Goal: Task Accomplishment & Management: Complete application form

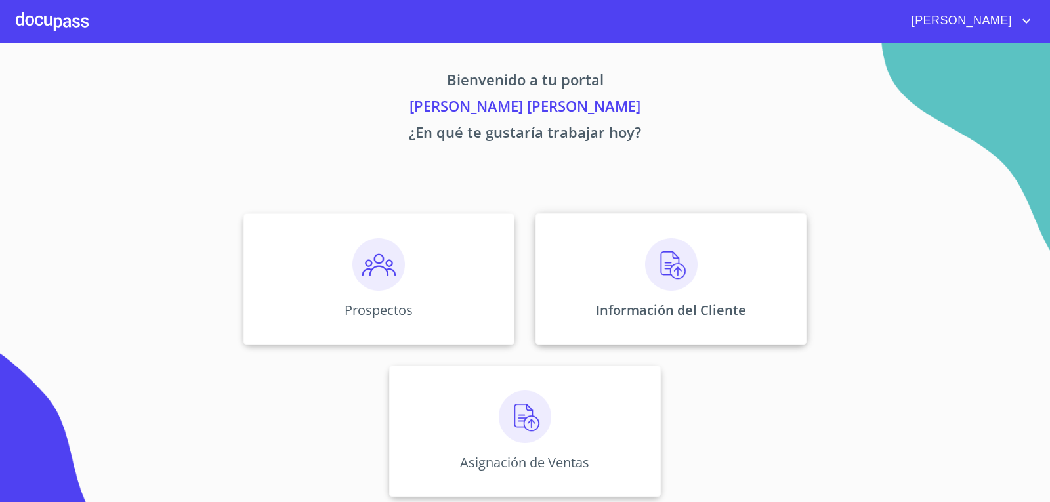
click at [618, 293] on div "Información del Cliente" at bounding box center [670, 278] width 271 height 131
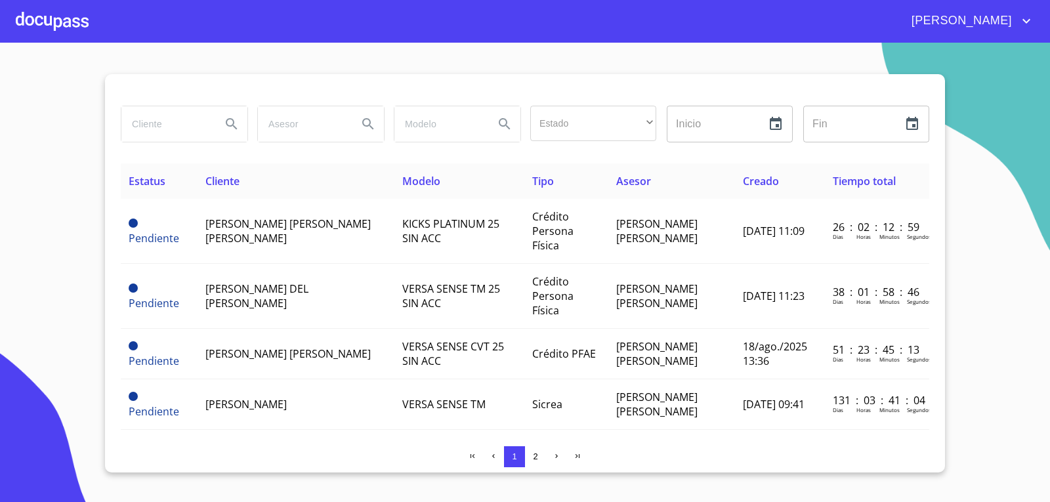
click at [163, 129] on input "search" at bounding box center [165, 123] width 89 height 35
type input "[PERSON_NAME] del [PERSON_NAME]"
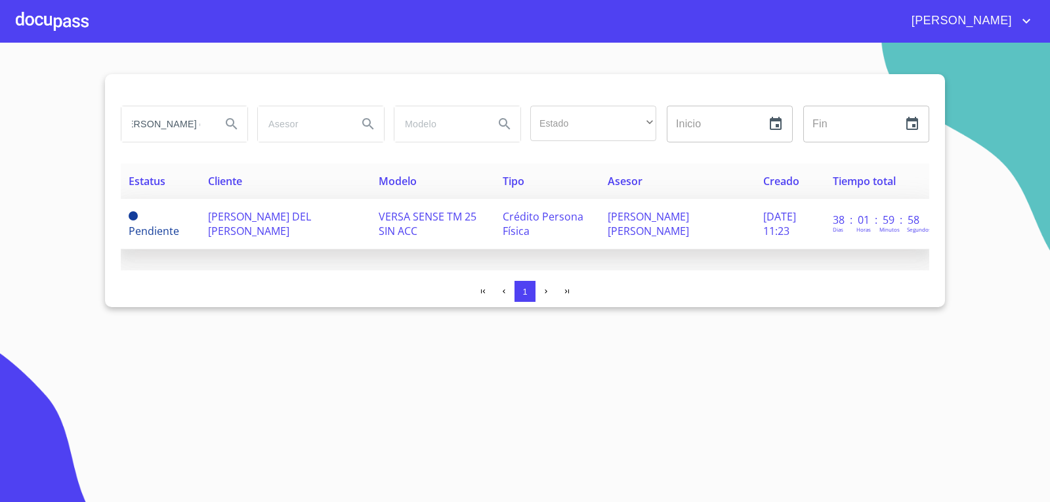
scroll to position [0, 0]
click at [472, 238] on td "VERSA SENSE TM 25 SIN ACC" at bounding box center [433, 224] width 124 height 51
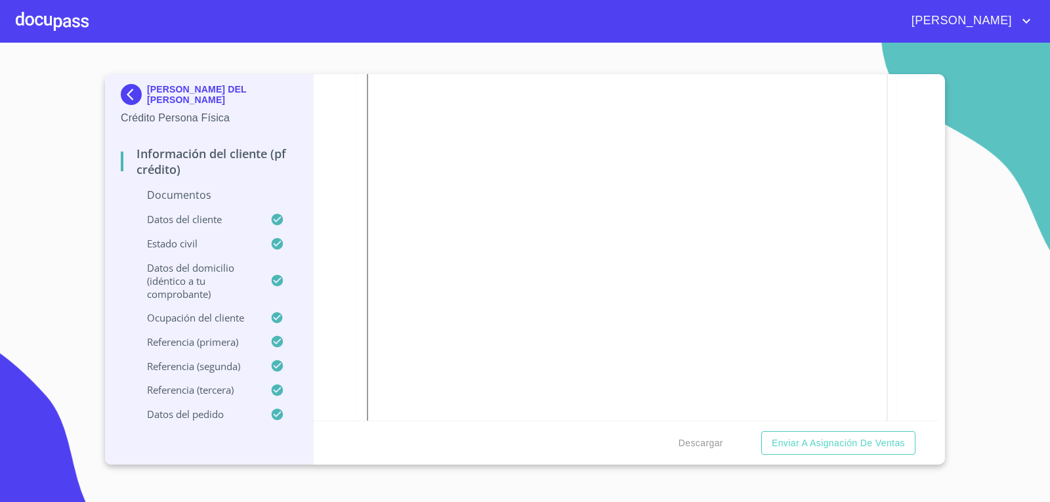
scroll to position [919, 0]
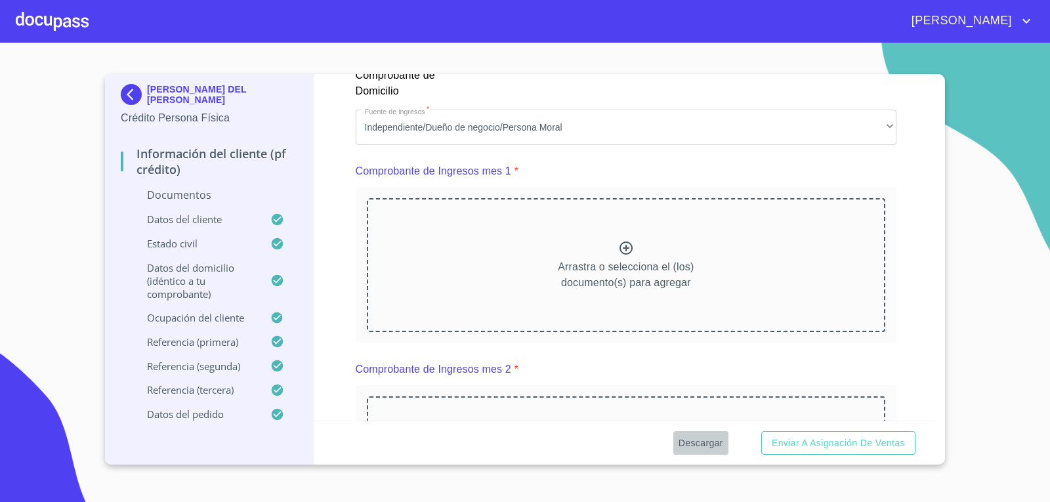
click at [688, 448] on span "Descargar" at bounding box center [700, 443] width 45 height 16
click at [692, 435] on span "Descargar" at bounding box center [700, 443] width 45 height 16
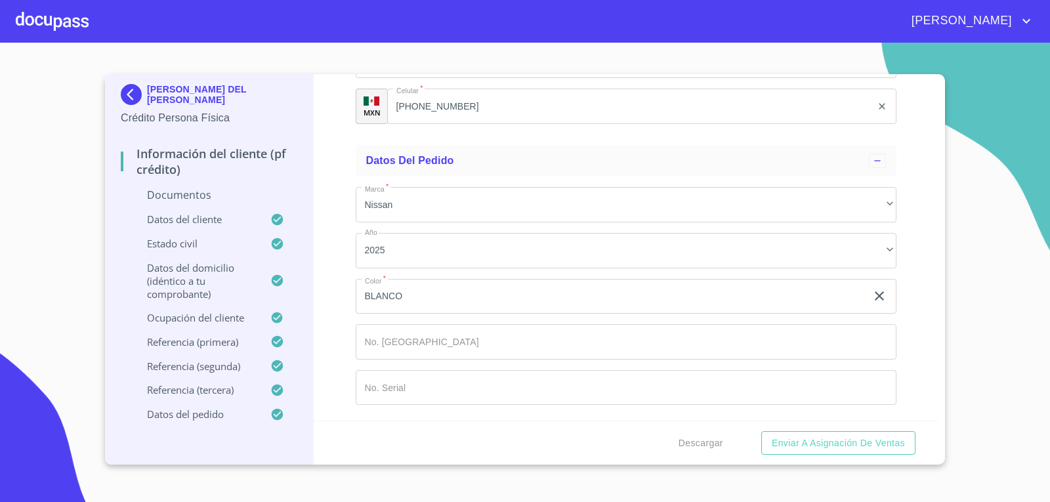
scroll to position [6664, 0]
click at [701, 349] on input "Documento de identificación.   *" at bounding box center [626, 341] width 541 height 35
click at [729, 440] on div "Descargar Enviar a Asignación de Ventas" at bounding box center [626, 443] width 625 height 45
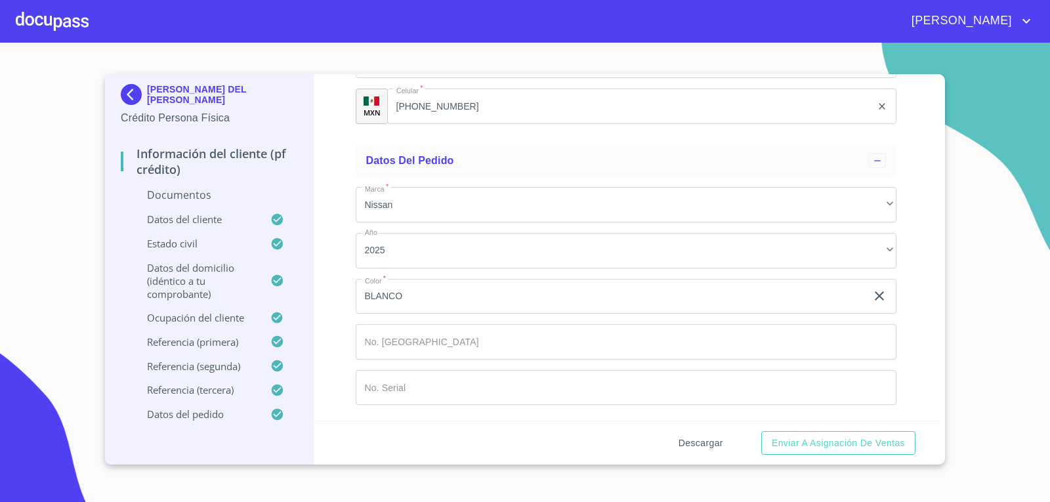
click at [719, 440] on span "Descargar" at bounding box center [700, 443] width 45 height 16
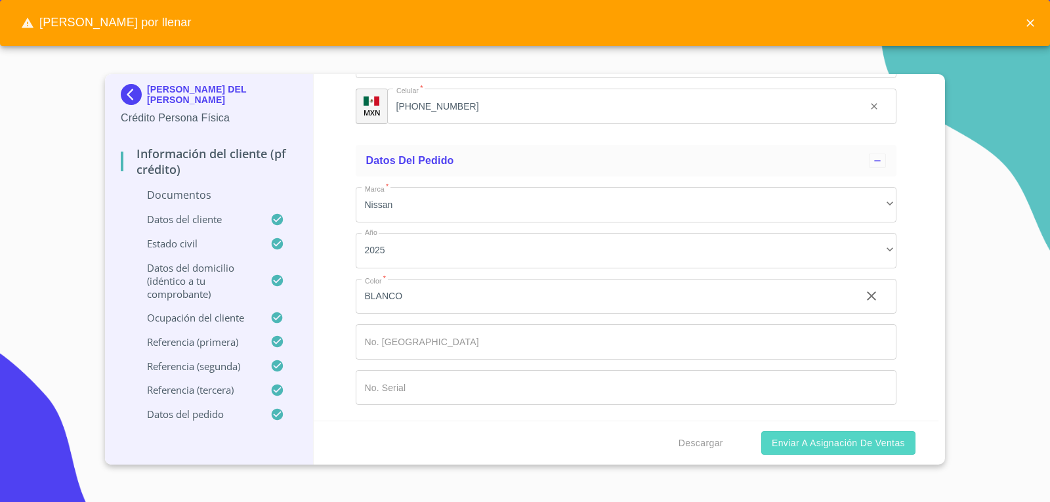
click at [766, 442] on button "Enviar a Asignación de Ventas" at bounding box center [838, 443] width 154 height 24
click at [831, 451] on button "Enviar a Asignación de Ventas" at bounding box center [838, 443] width 154 height 24
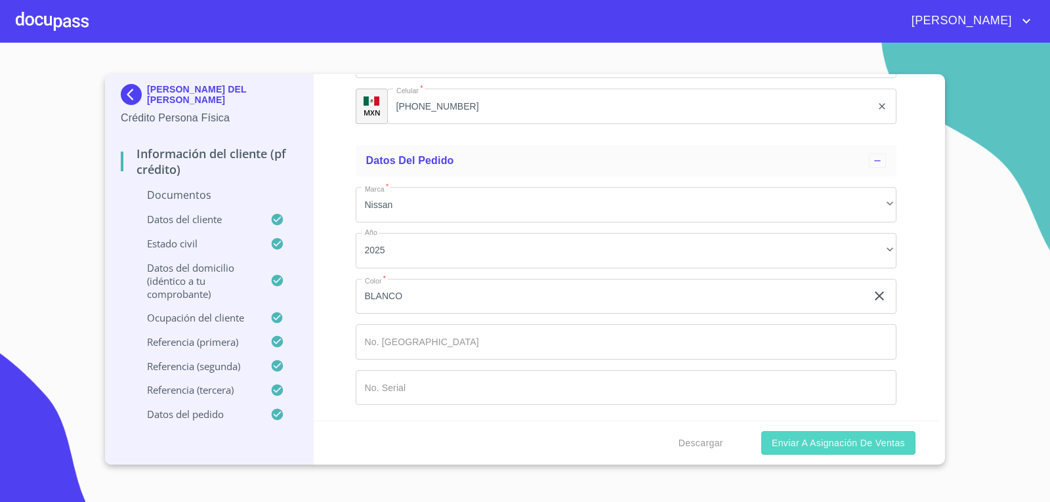
click at [850, 451] on button "Enviar a Asignación de Ventas" at bounding box center [838, 443] width 154 height 24
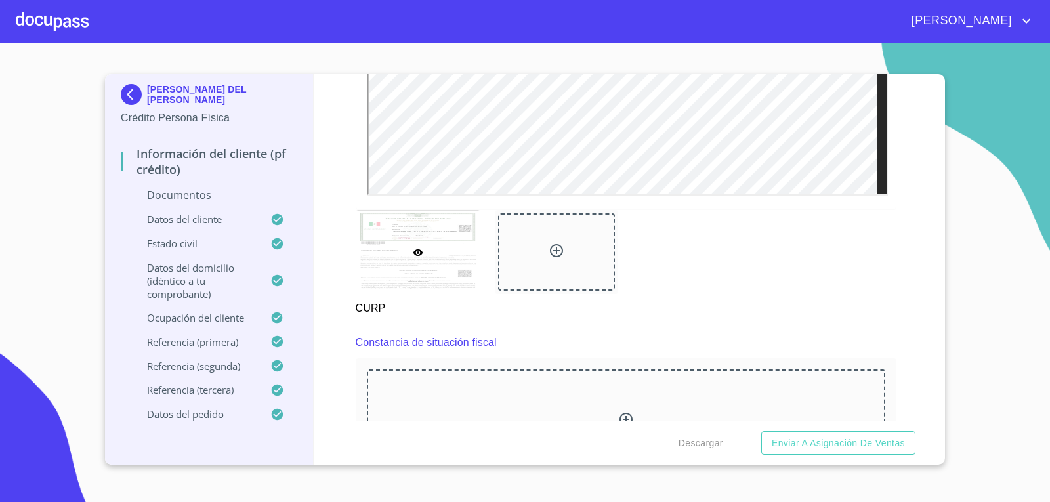
scroll to position [1903, 0]
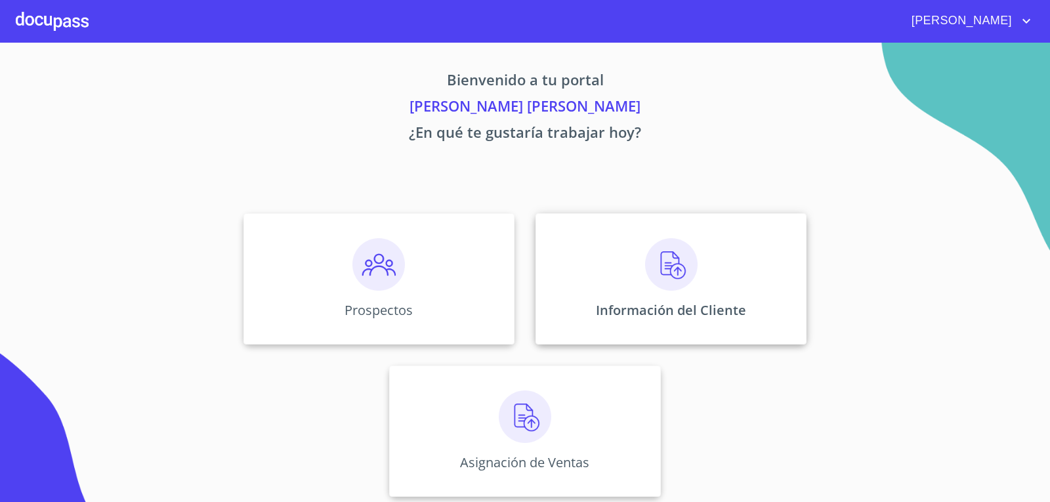
click at [617, 299] on div "Información del Cliente" at bounding box center [670, 278] width 271 height 131
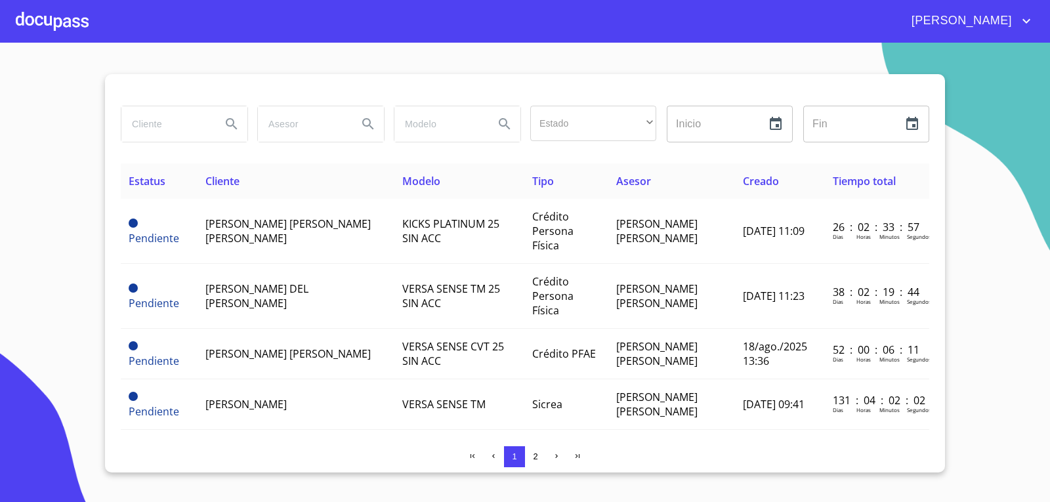
click at [821, 121] on input "text" at bounding box center [851, 124] width 96 height 37
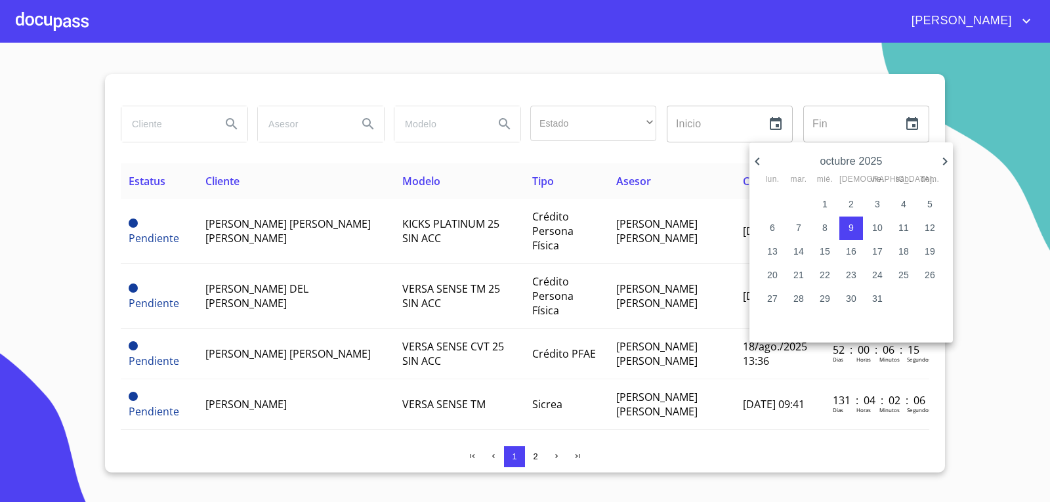
click at [168, 118] on div at bounding box center [525, 251] width 1050 height 502
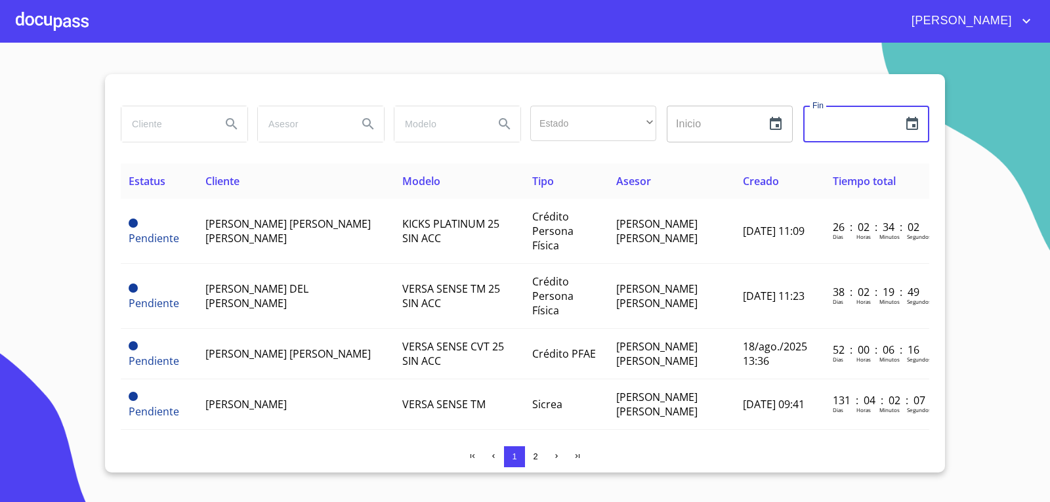
click at [168, 118] on input "search" at bounding box center [165, 123] width 89 height 35
type input "[PERSON_NAME] del [PERSON_NAME]"
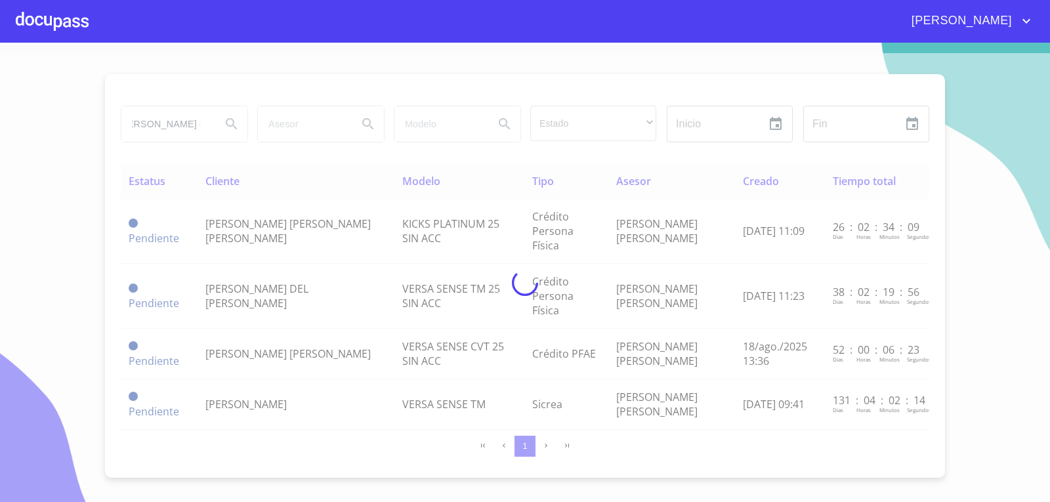
scroll to position [0, 0]
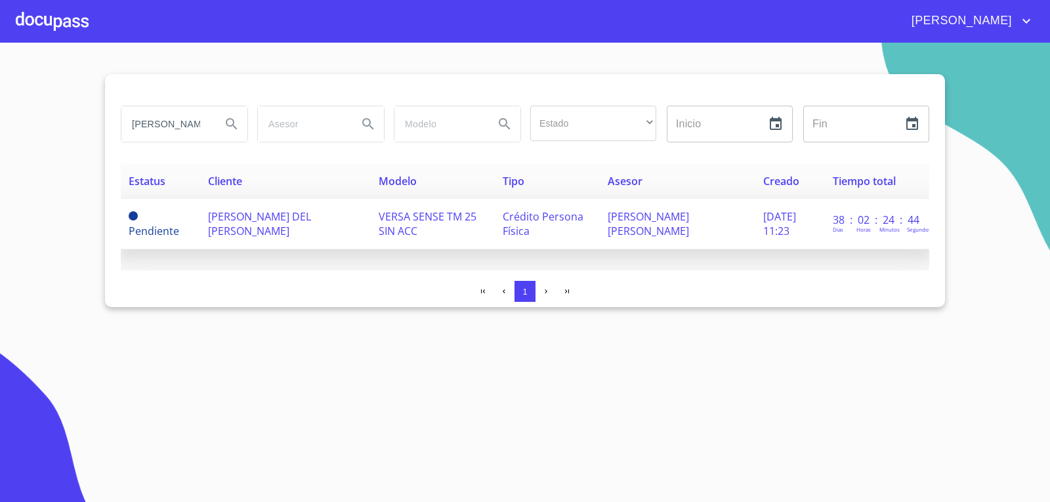
click at [188, 224] on td "Pendiente" at bounding box center [160, 224] width 79 height 51
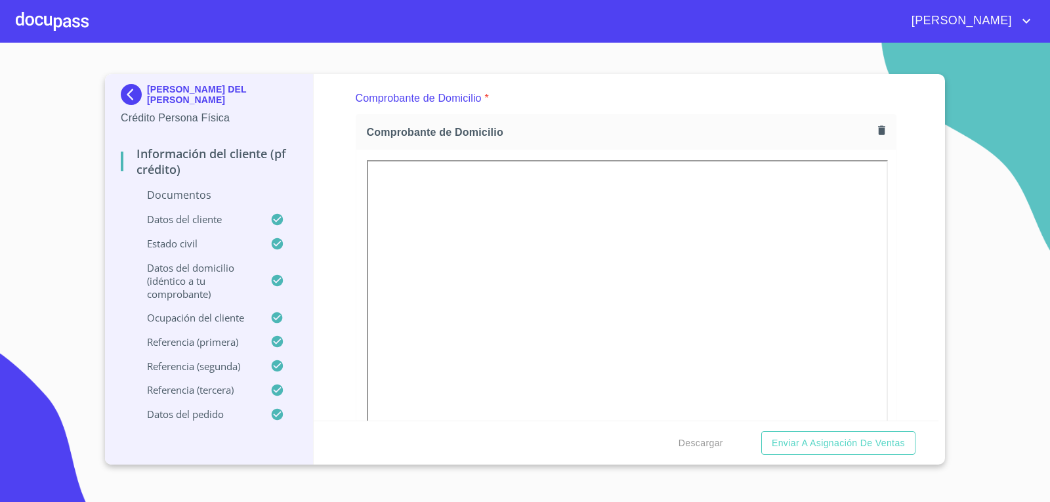
scroll to position [459, 0]
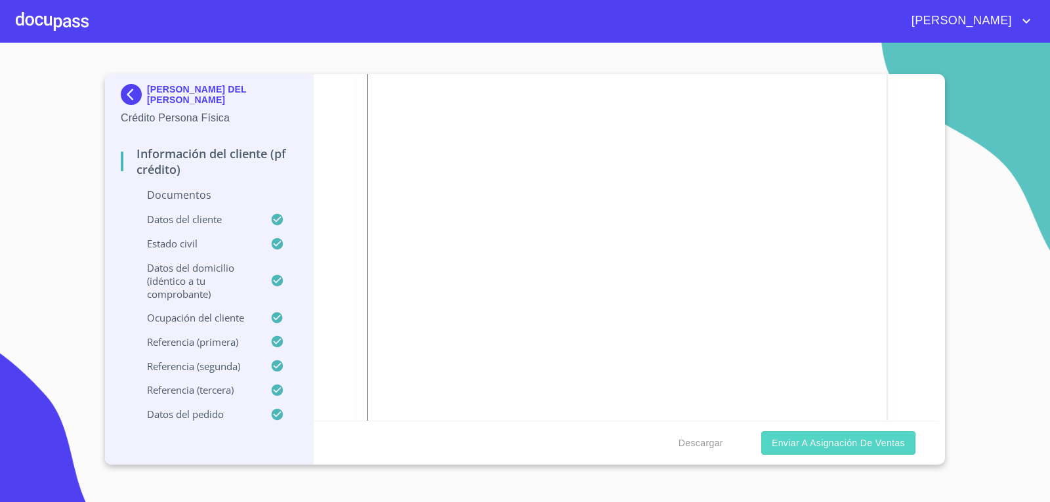
click at [837, 452] on button "Enviar a Asignación de Ventas" at bounding box center [838, 443] width 154 height 24
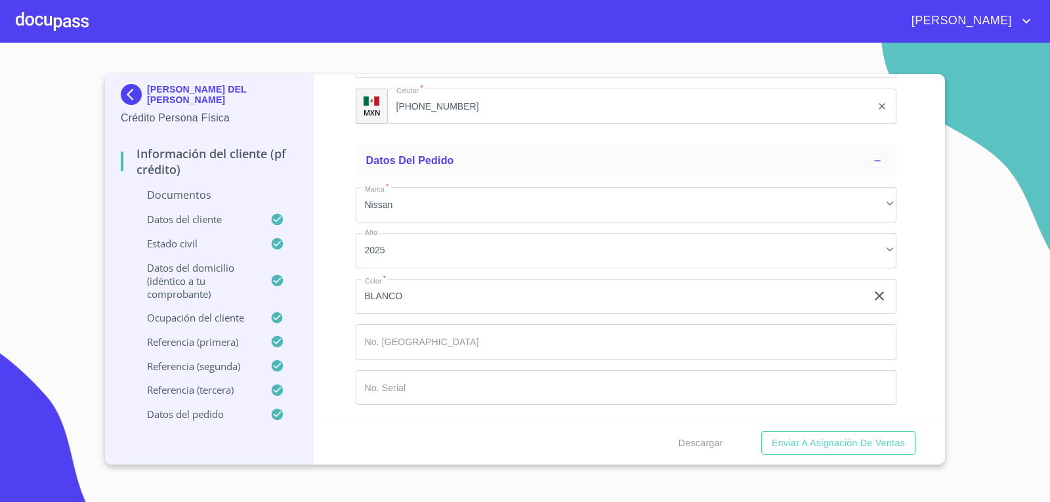
scroll to position [6664, 0]
click at [177, 204] on div "Documentos" at bounding box center [209, 200] width 177 height 25
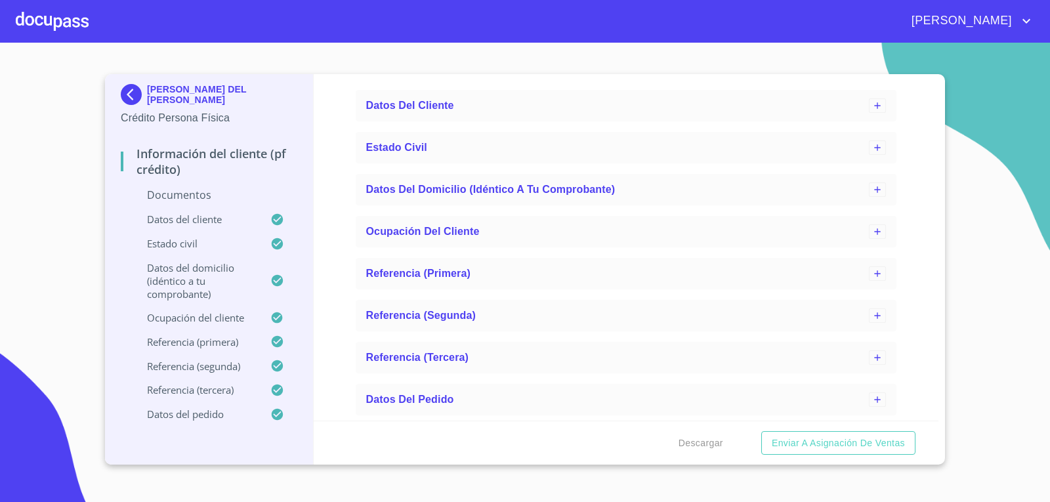
scroll to position [3243, 0]
click at [180, 198] on p "Documentos" at bounding box center [209, 195] width 177 height 14
click at [184, 195] on p "Documentos" at bounding box center [209, 195] width 177 height 14
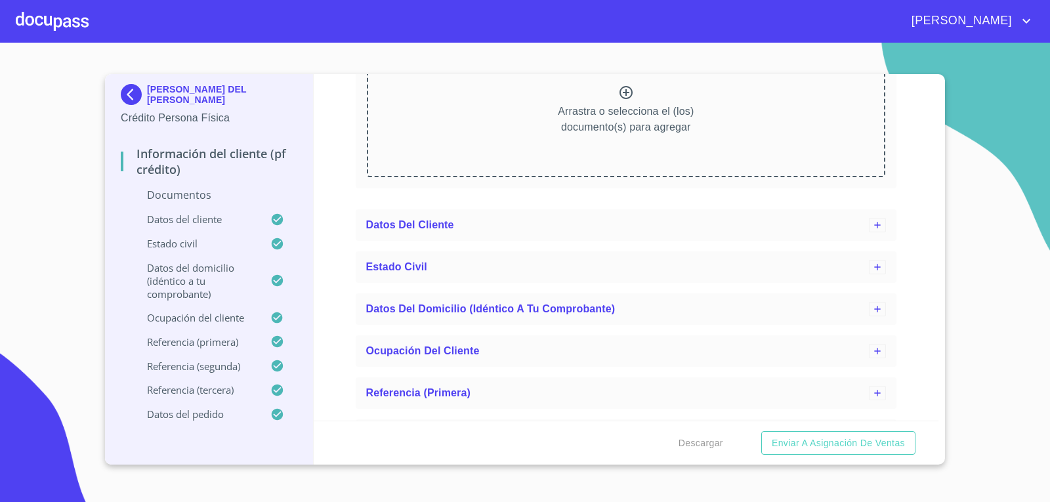
scroll to position [2100, 0]
